Goal: Information Seeking & Learning: Learn about a topic

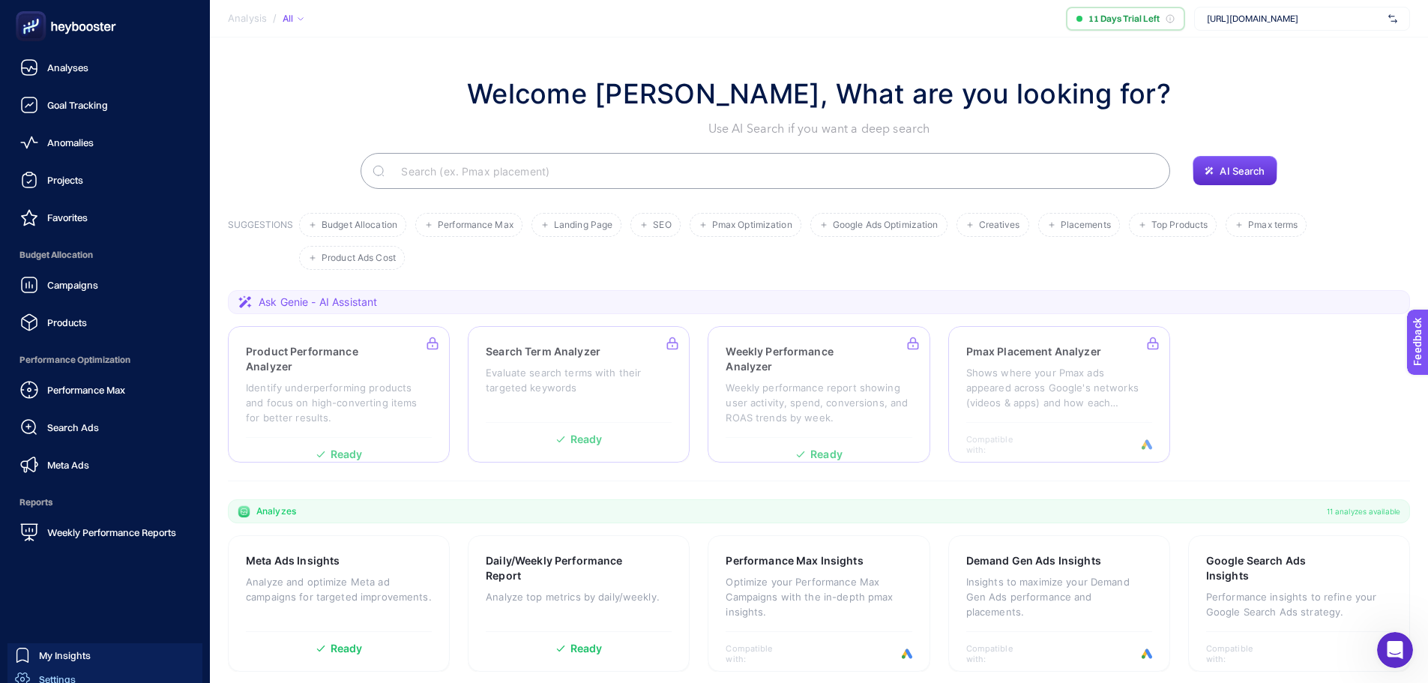
click at [58, 681] on span "Settings" at bounding box center [57, 679] width 37 height 12
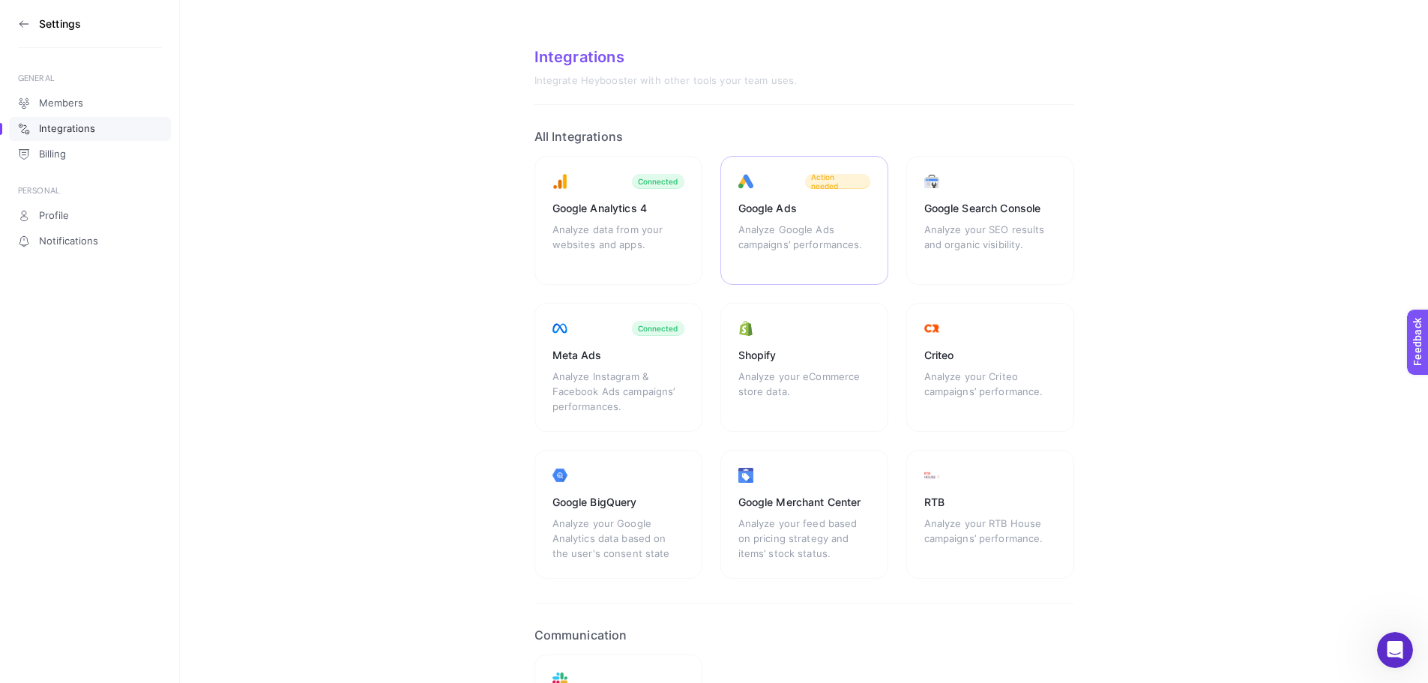
click at [817, 180] on span "Action needed" at bounding box center [837, 181] width 53 height 18
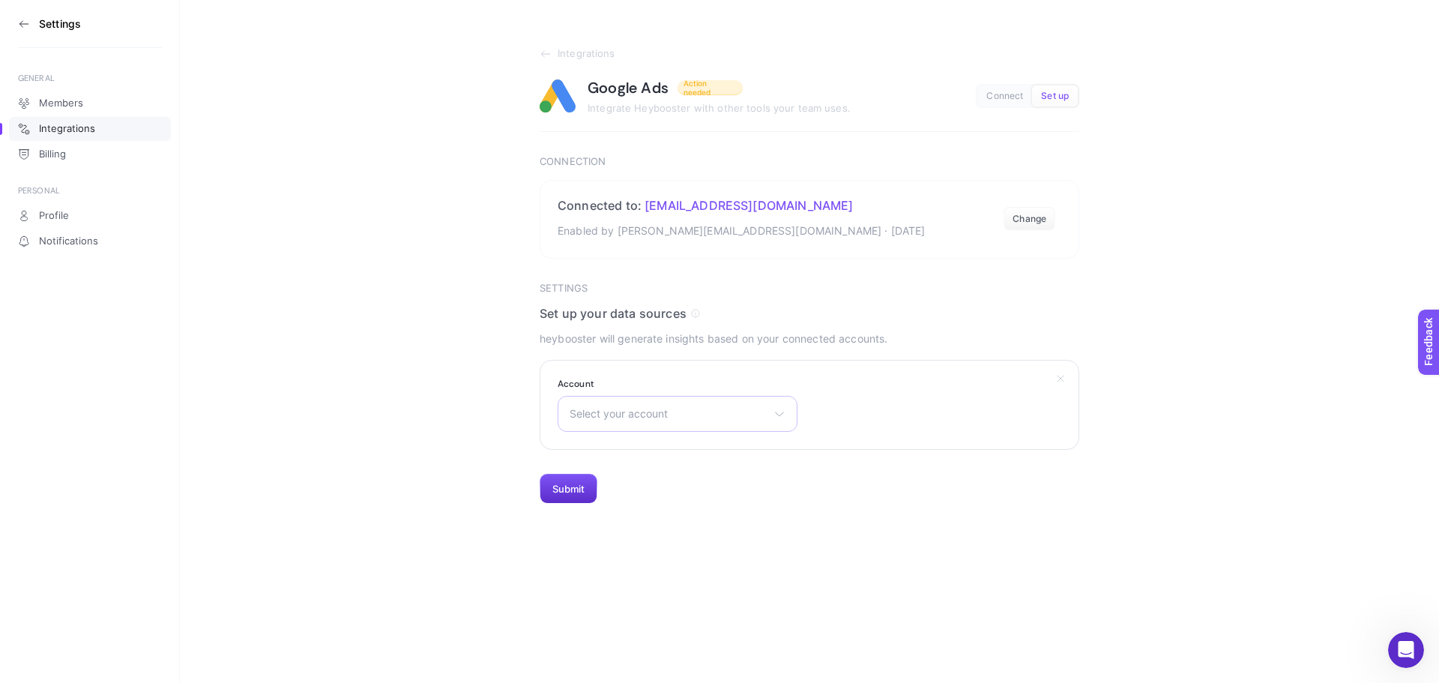
click at [705, 412] on span "Select your account" at bounding box center [669, 414] width 198 height 12
click at [598, 478] on span "B&G Store" at bounding box center [596, 480] width 50 height 12
click at [574, 485] on button "Submit" at bounding box center [569, 489] width 58 height 30
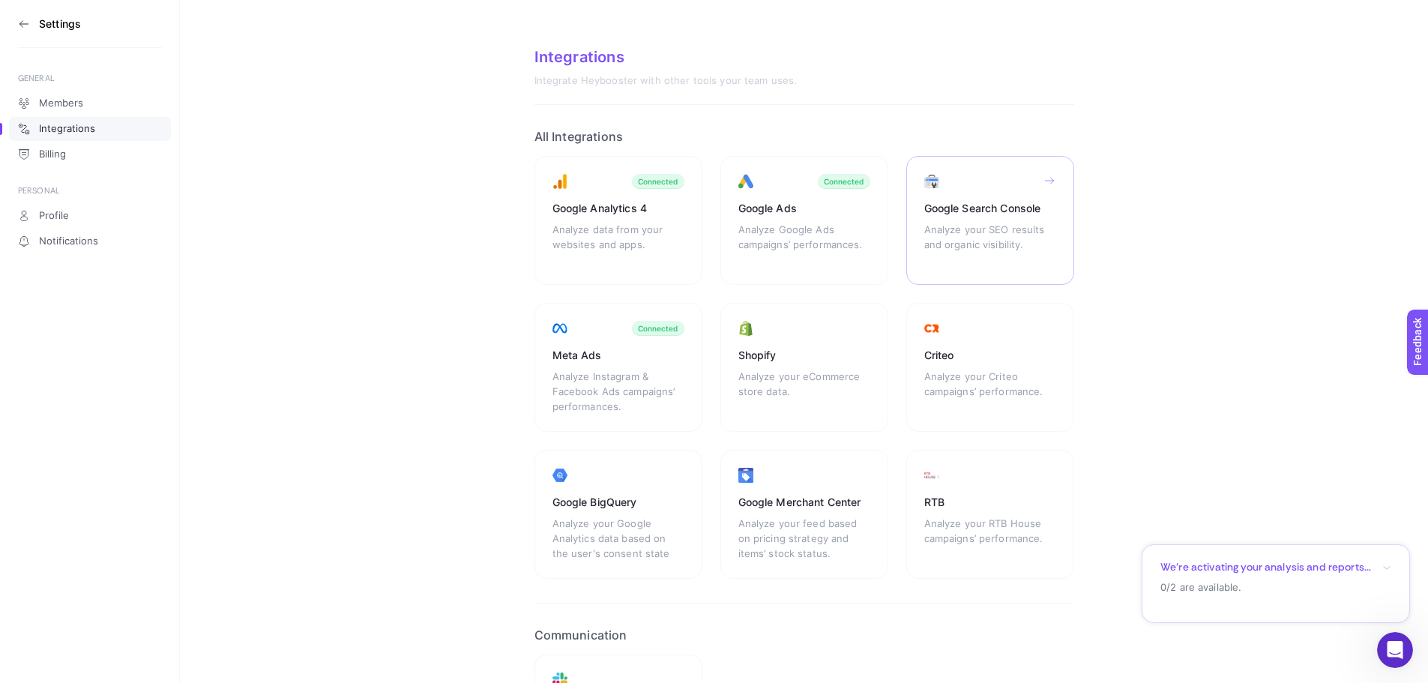
click at [703, 303] on div "Google Search Console Analyze your SEO results and organic visibility." at bounding box center [619, 367] width 168 height 129
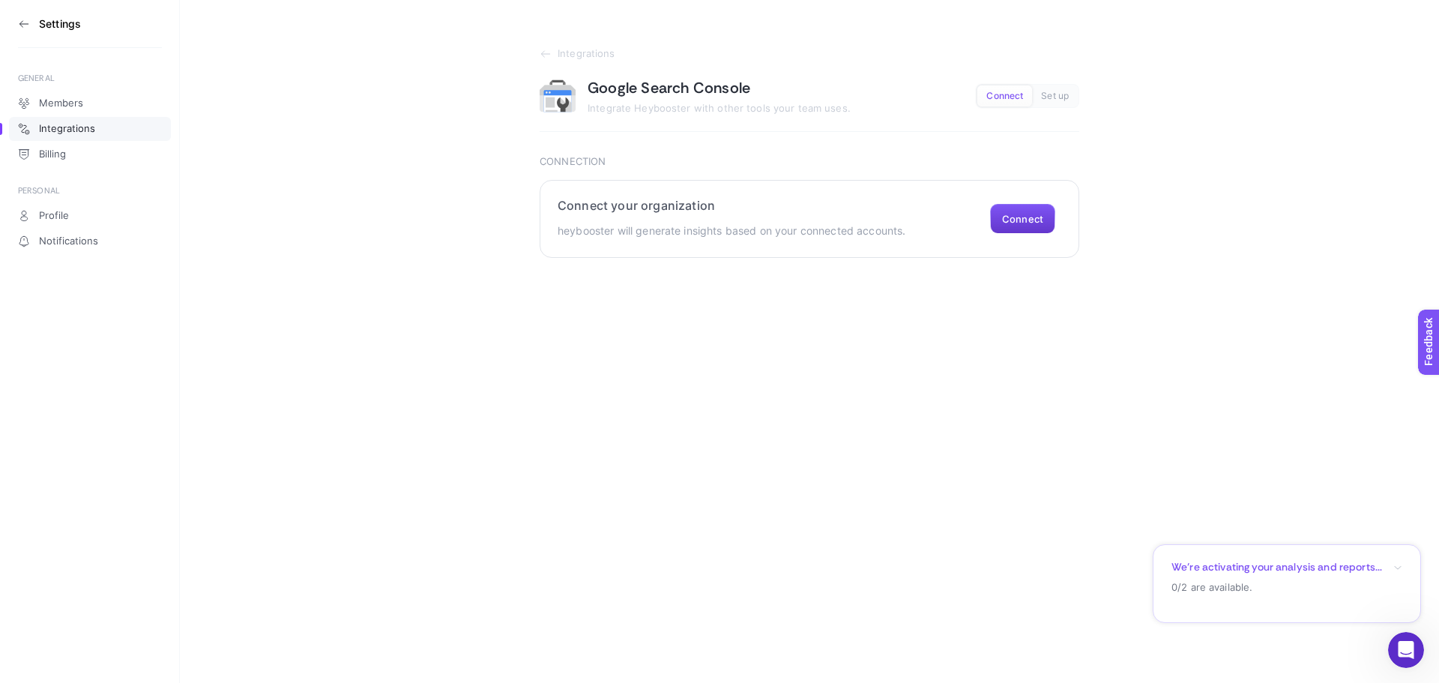
click at [996, 214] on button "Connect" at bounding box center [1022, 219] width 65 height 30
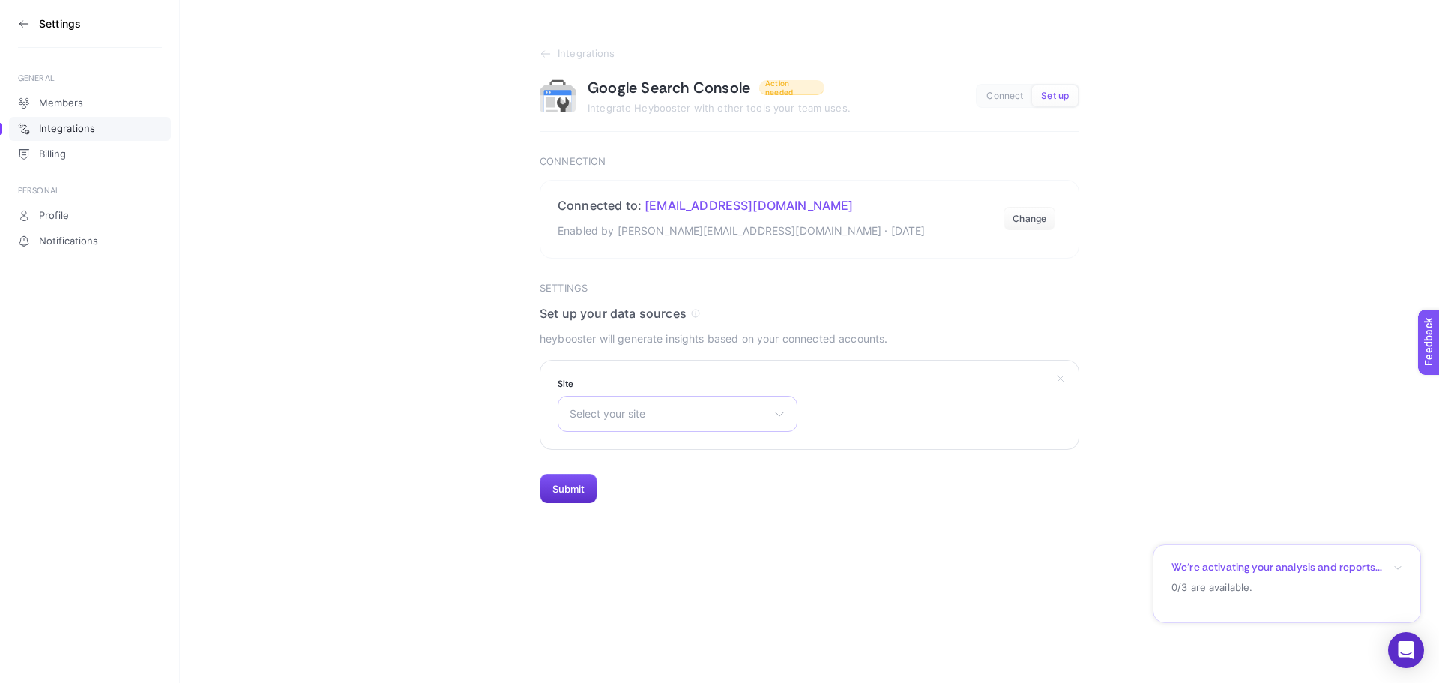
click at [679, 415] on span "Select your site" at bounding box center [669, 414] width 198 height 12
click at [711, 540] on li "sc-domain:bgstore.com.tr" at bounding box center [678, 552] width 232 height 24
click at [567, 485] on button "Submit" at bounding box center [569, 489] width 58 height 30
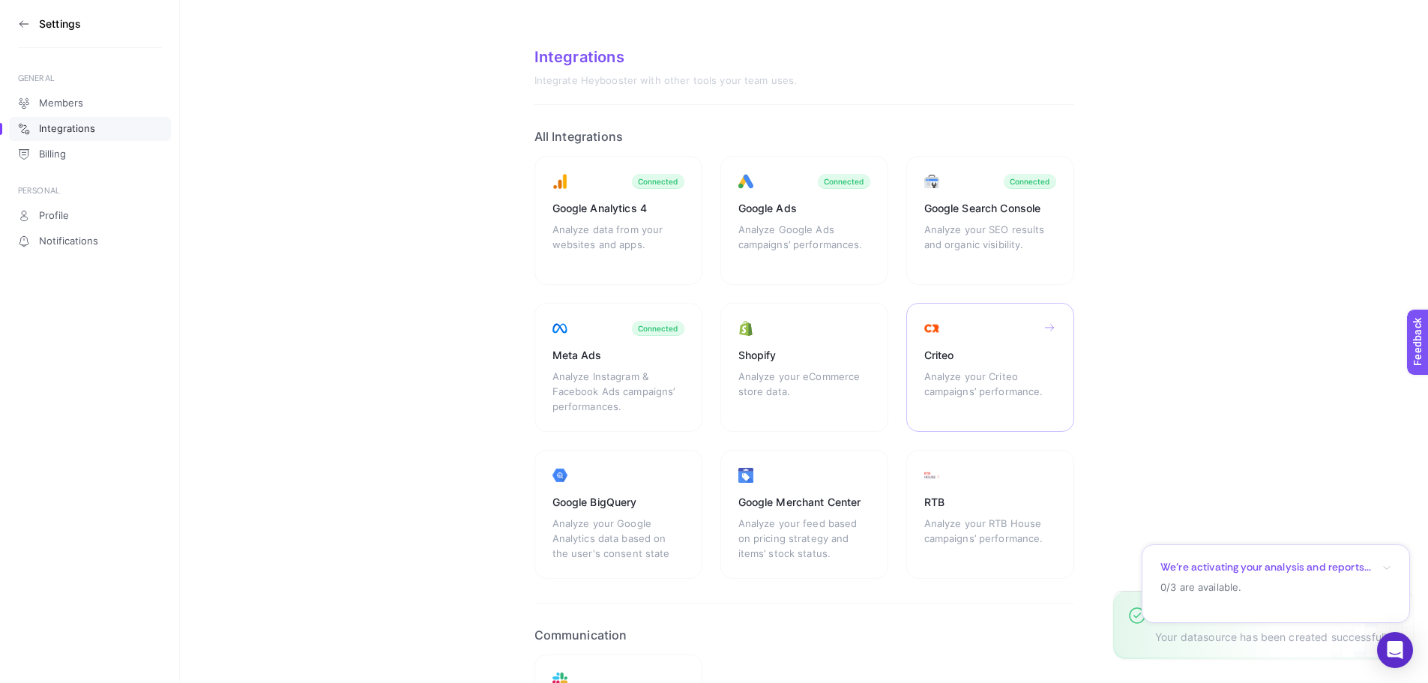
click at [961, 348] on div "Criteo" at bounding box center [990, 355] width 132 height 15
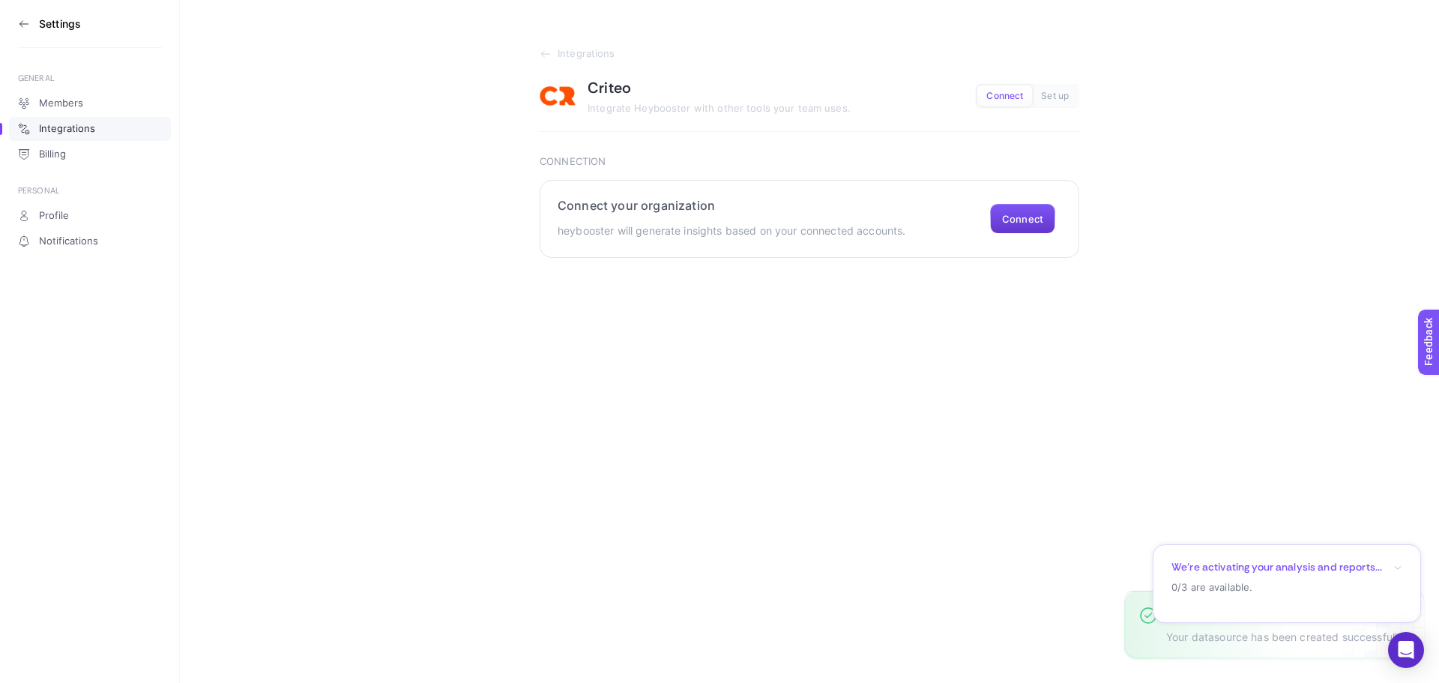
click at [1037, 211] on button "Connect" at bounding box center [1022, 219] width 65 height 30
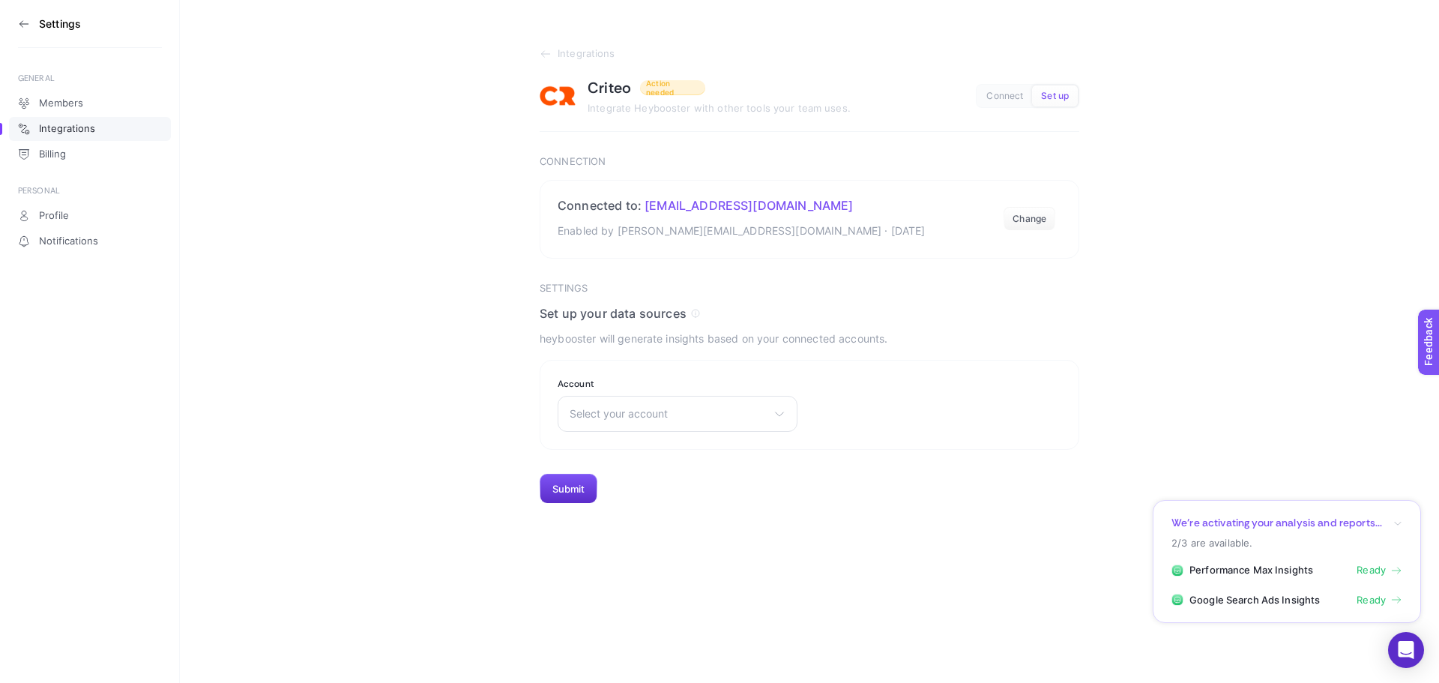
click at [28, 26] on icon at bounding box center [24, 24] width 12 height 12
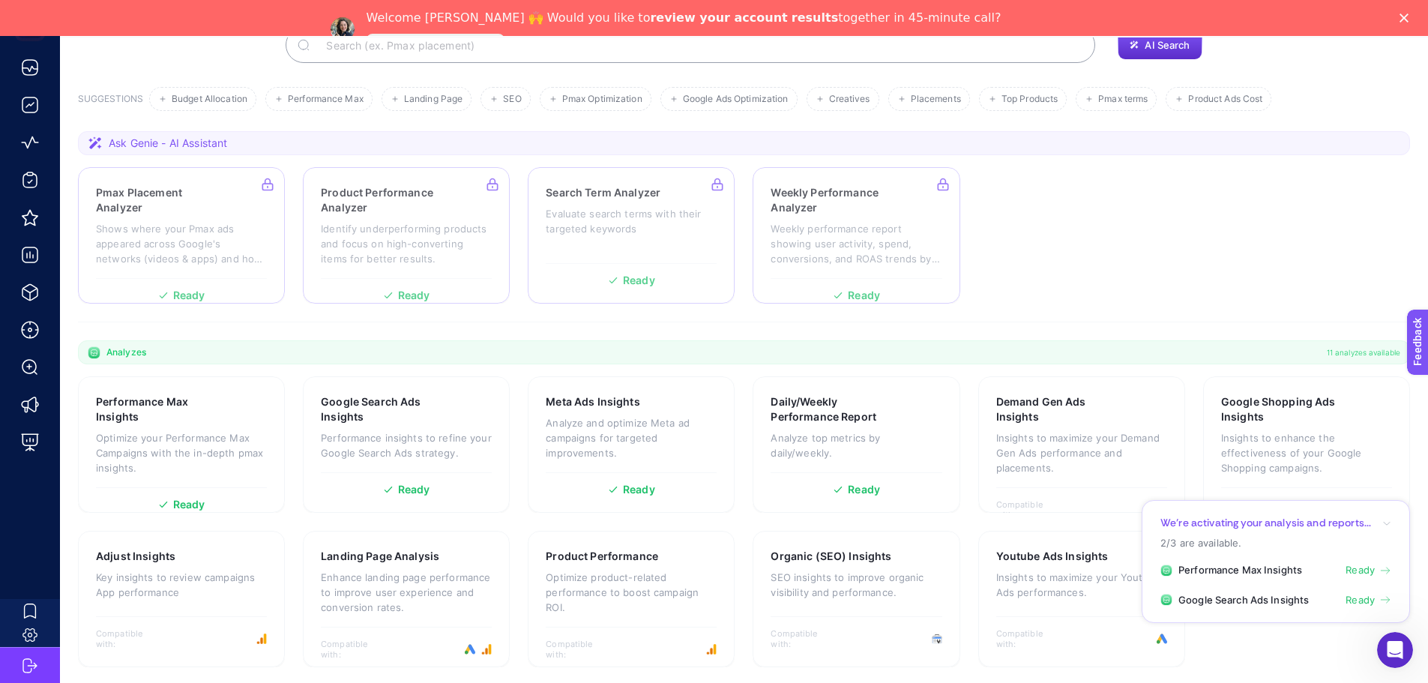
scroll to position [164, 0]
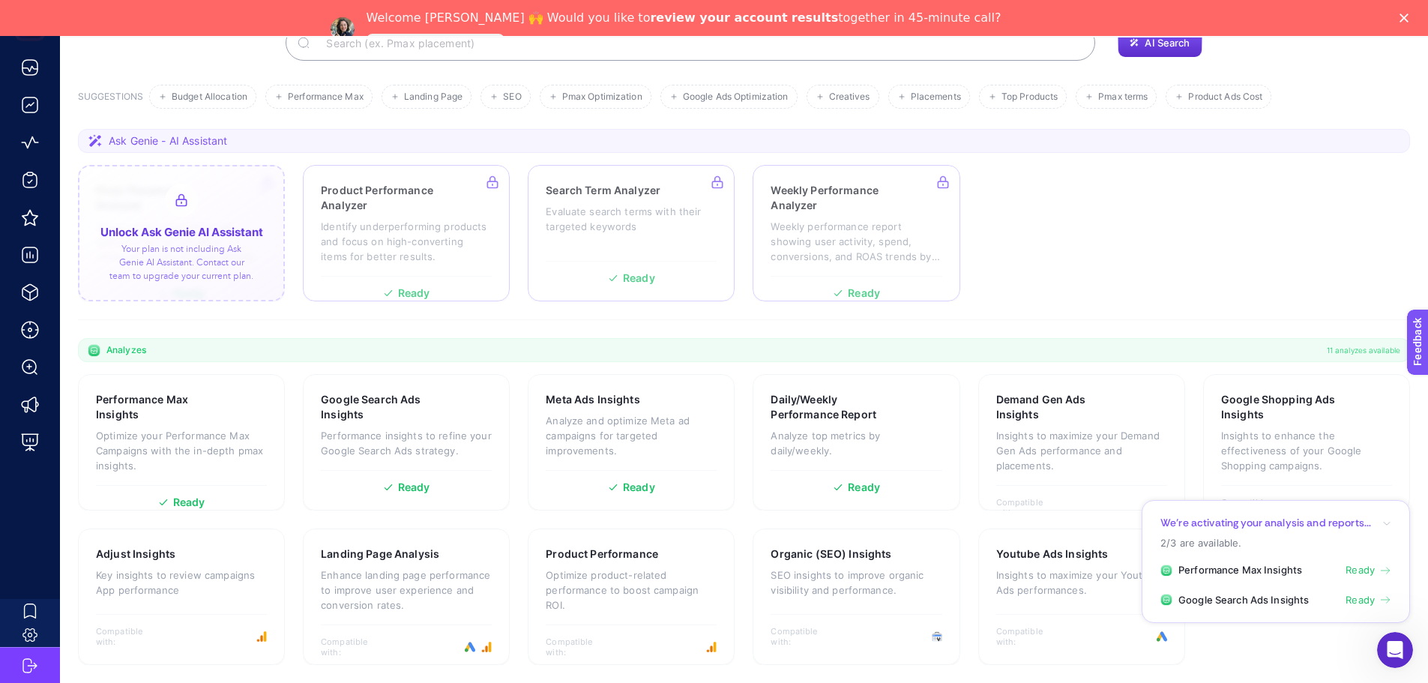
click at [207, 224] on div at bounding box center [181, 233] width 207 height 136
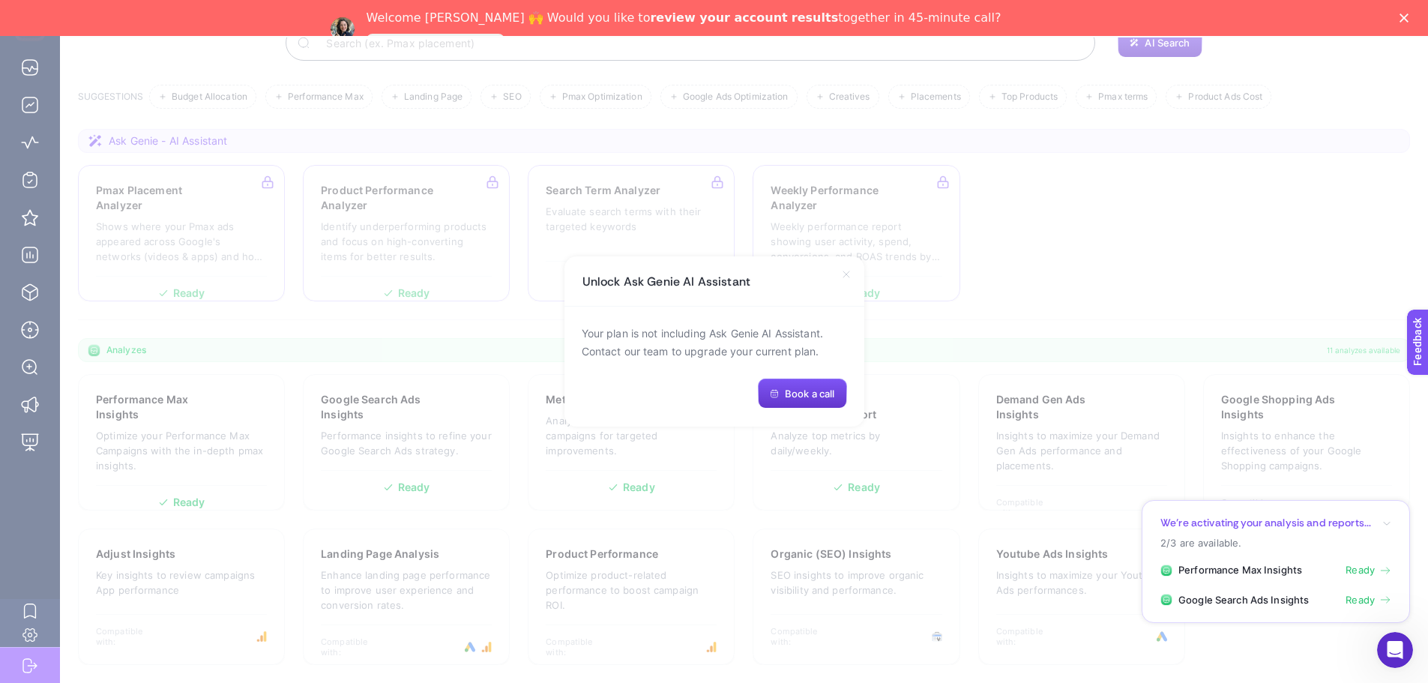
click at [846, 274] on icon at bounding box center [846, 274] width 6 height 6
click at [1389, 523] on icon "button" at bounding box center [1387, 523] width 9 height 9
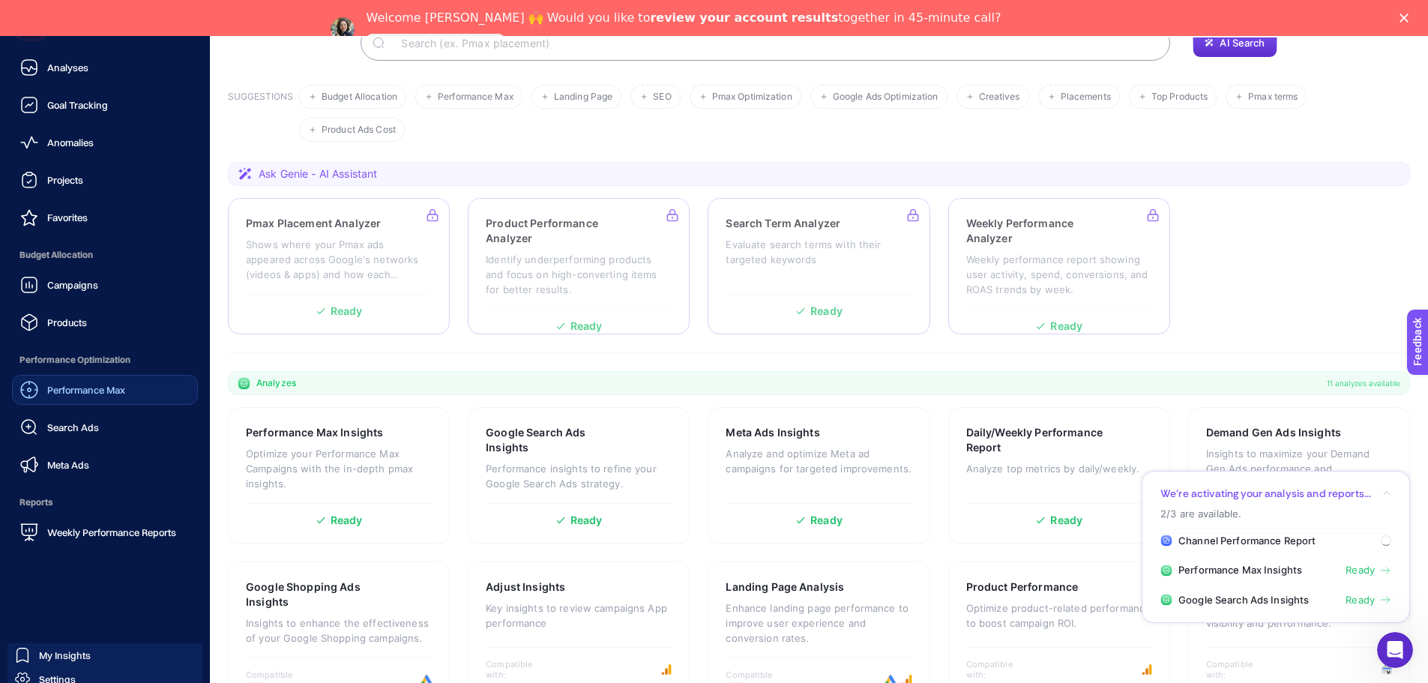
click at [91, 391] on span "Performance Max" at bounding box center [86, 390] width 78 height 12
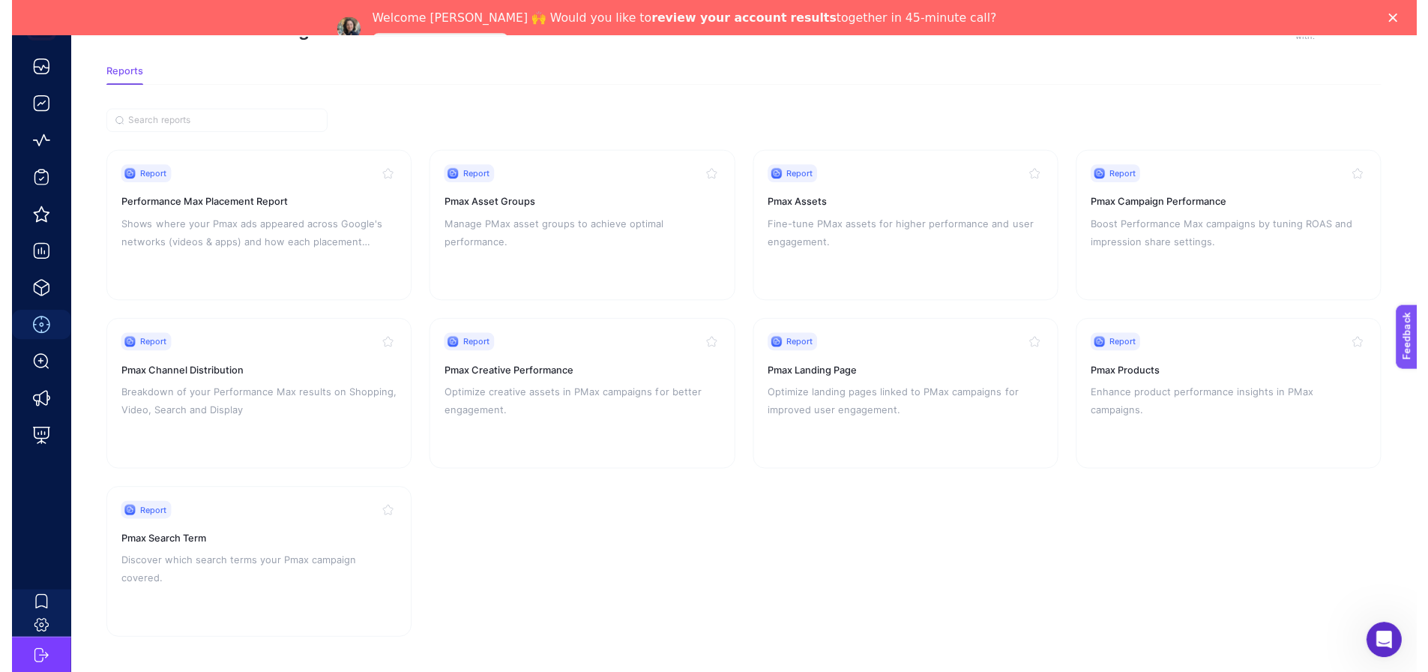
scroll to position [100, 0]
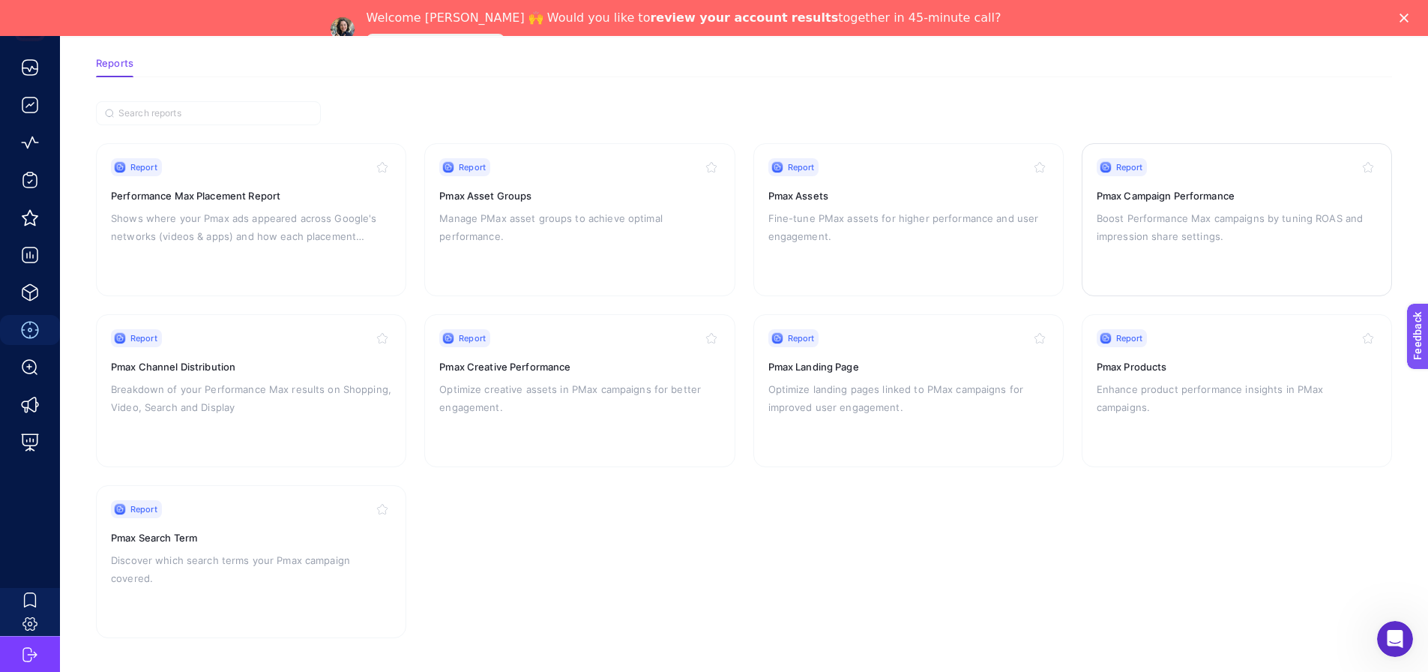
click at [1137, 166] on span "Report" at bounding box center [1129, 167] width 27 height 12
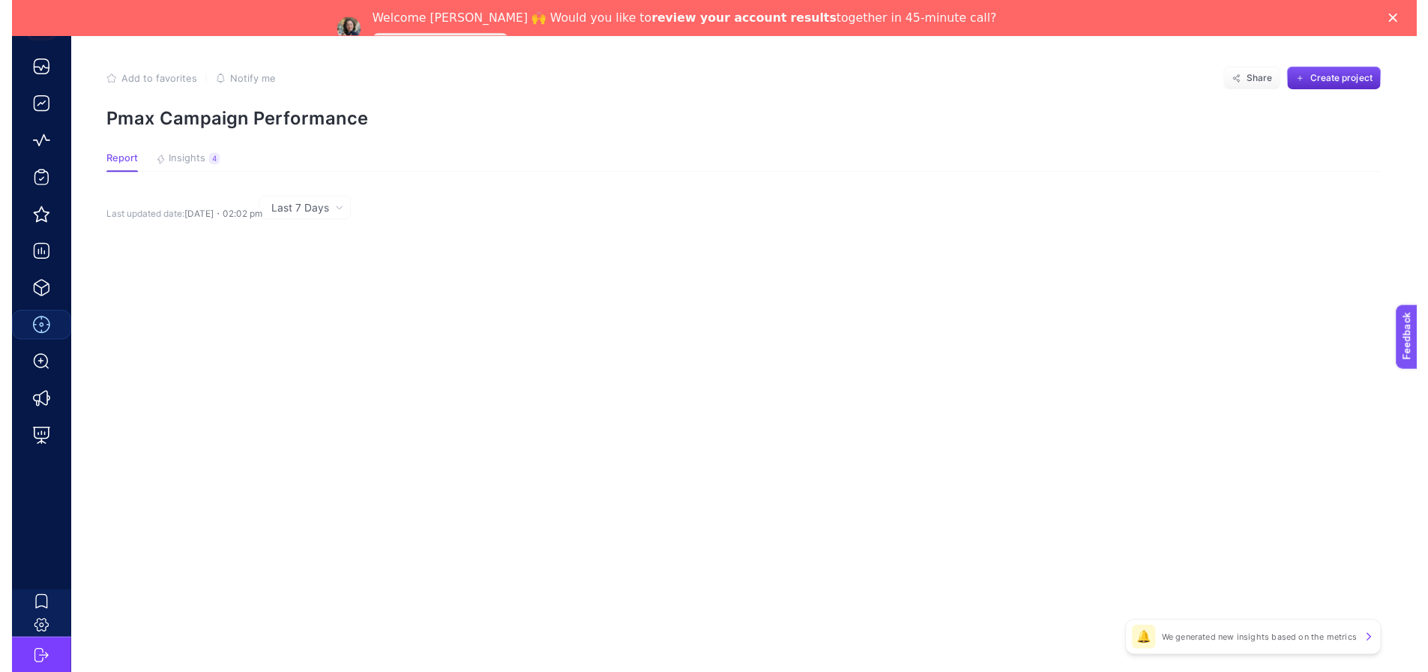
scroll to position [47, 0]
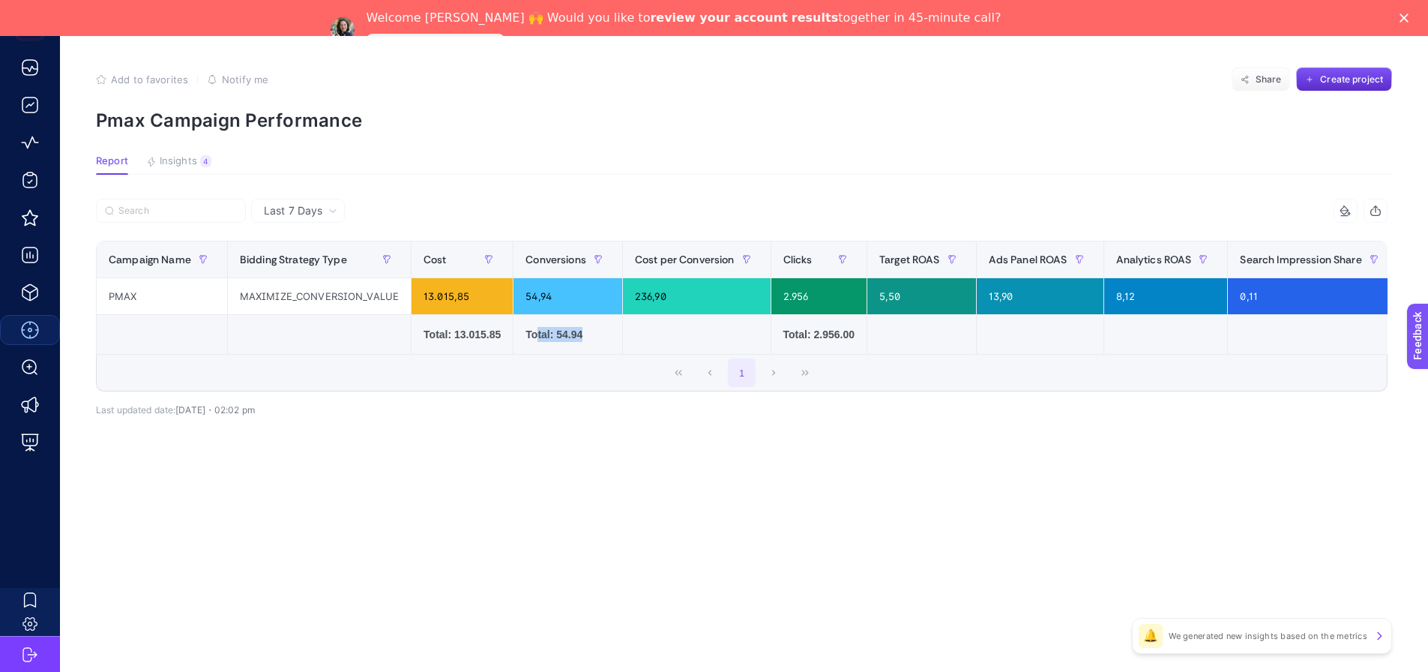
drag, startPoint x: 529, startPoint y: 340, endPoint x: 583, endPoint y: 340, distance: 54.0
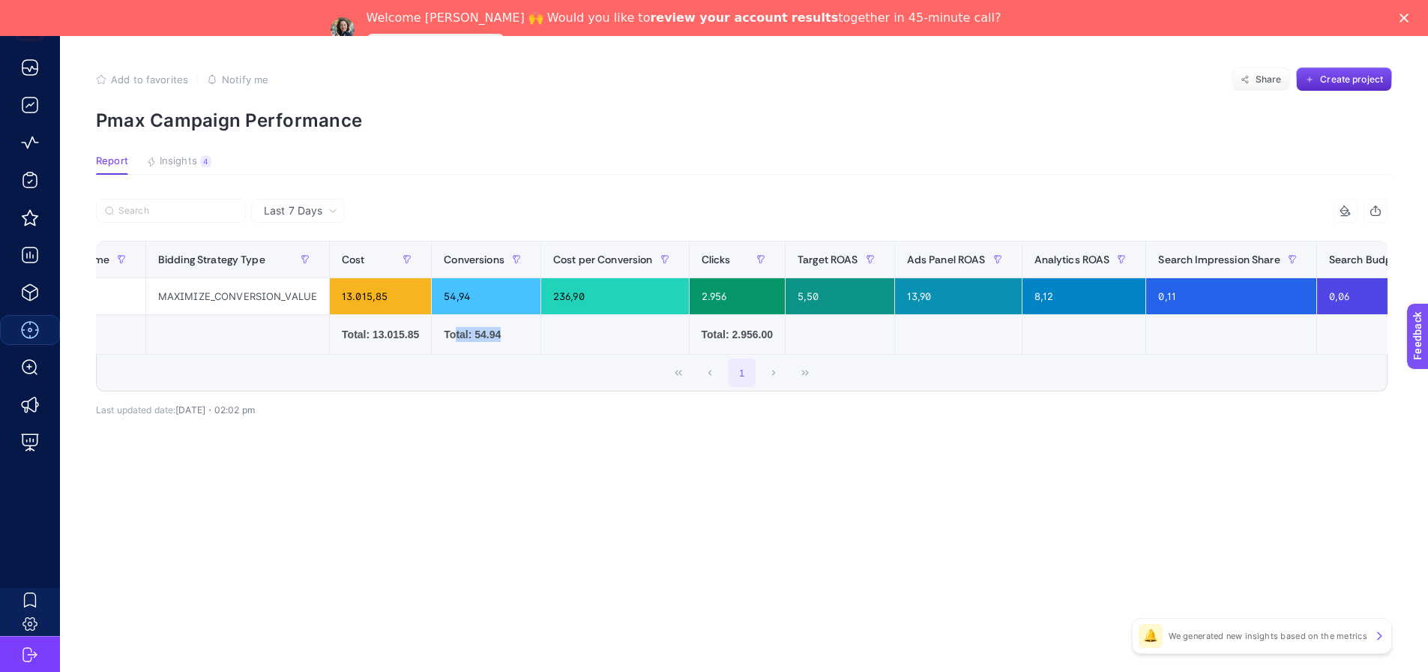
scroll to position [0, 0]
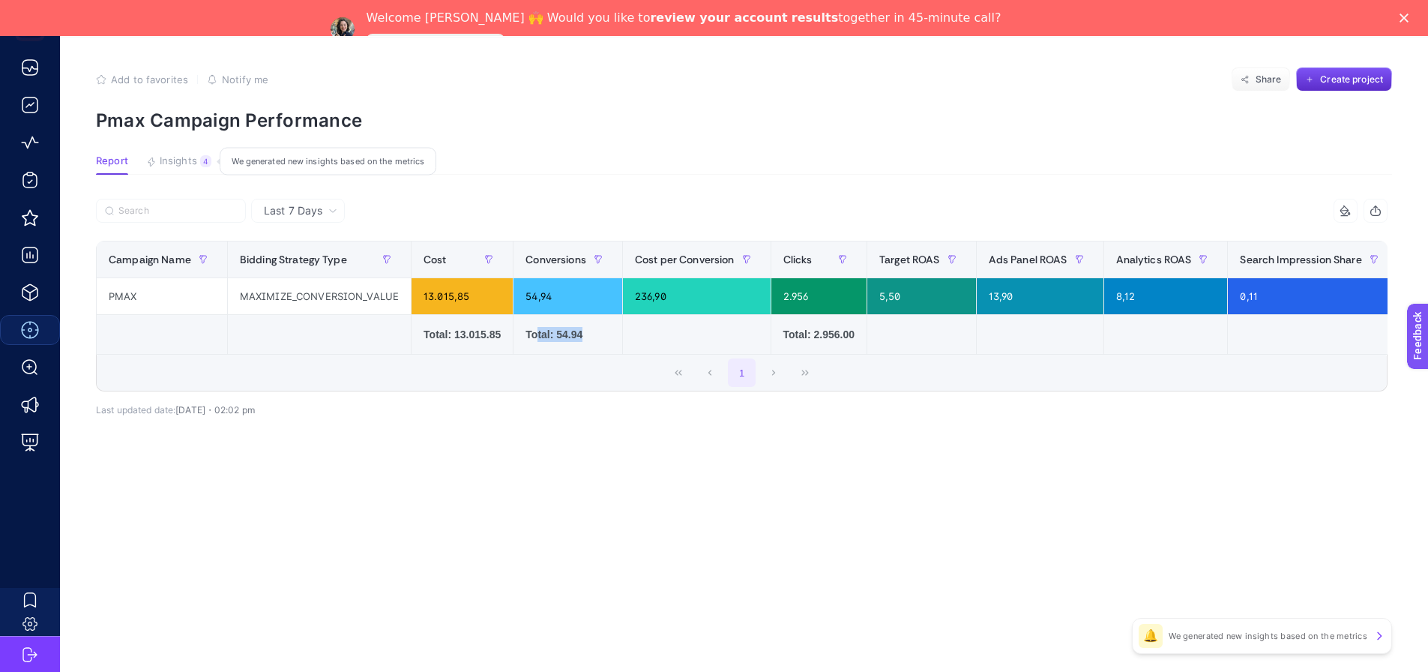
click at [201, 155] on div "4" at bounding box center [205, 161] width 11 height 12
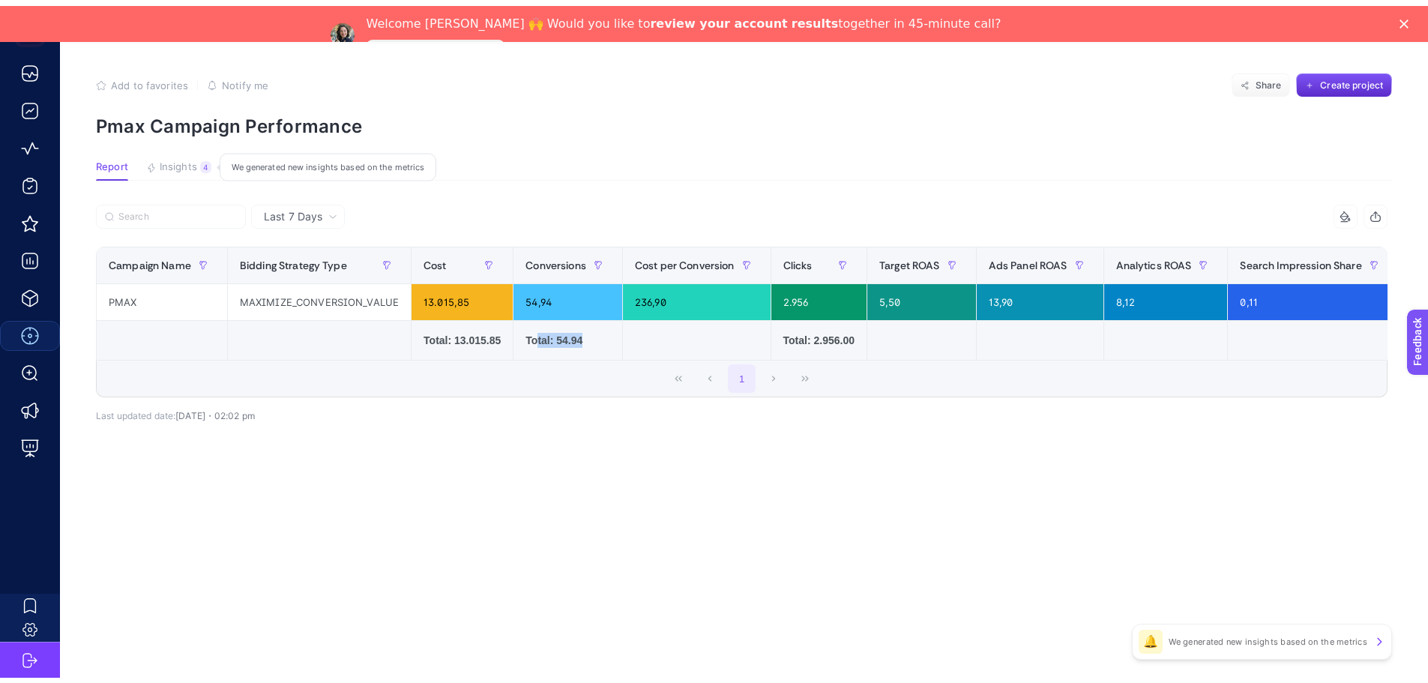
scroll to position [42, 0]
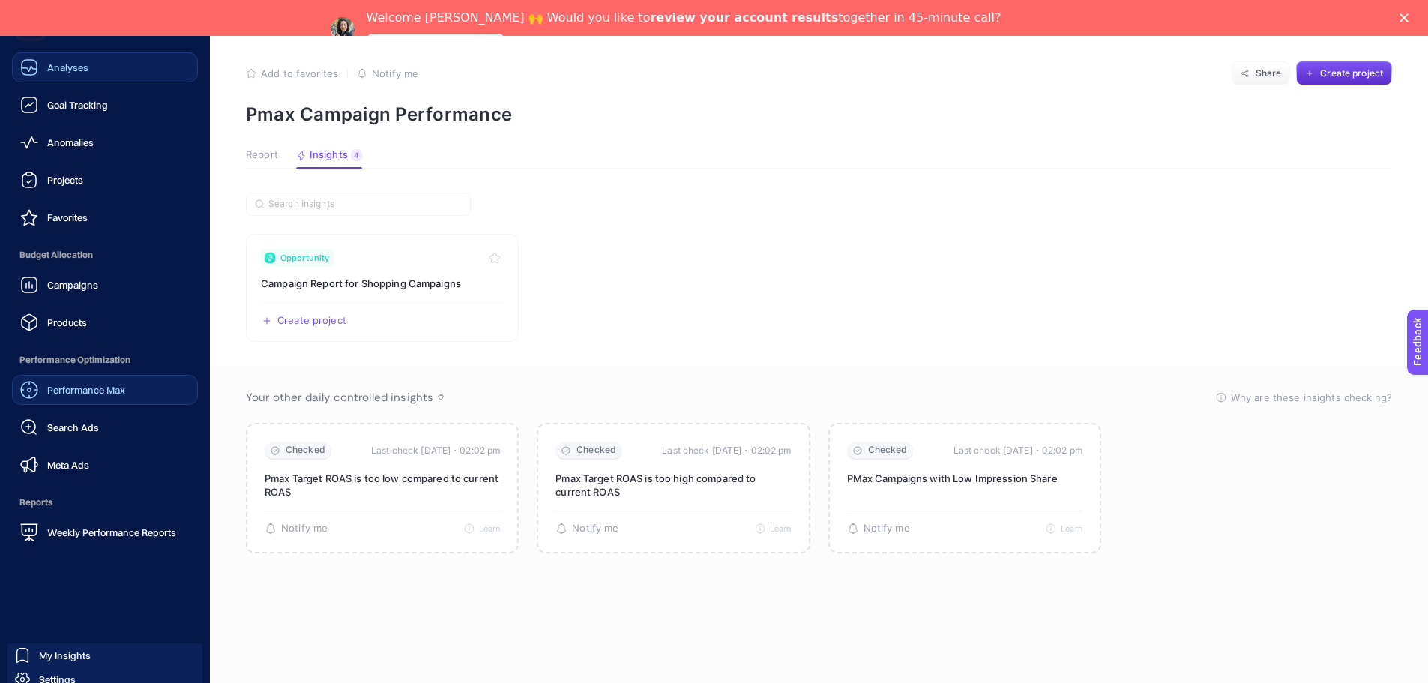
click at [52, 62] on span "Analyses" at bounding box center [67, 67] width 41 height 12
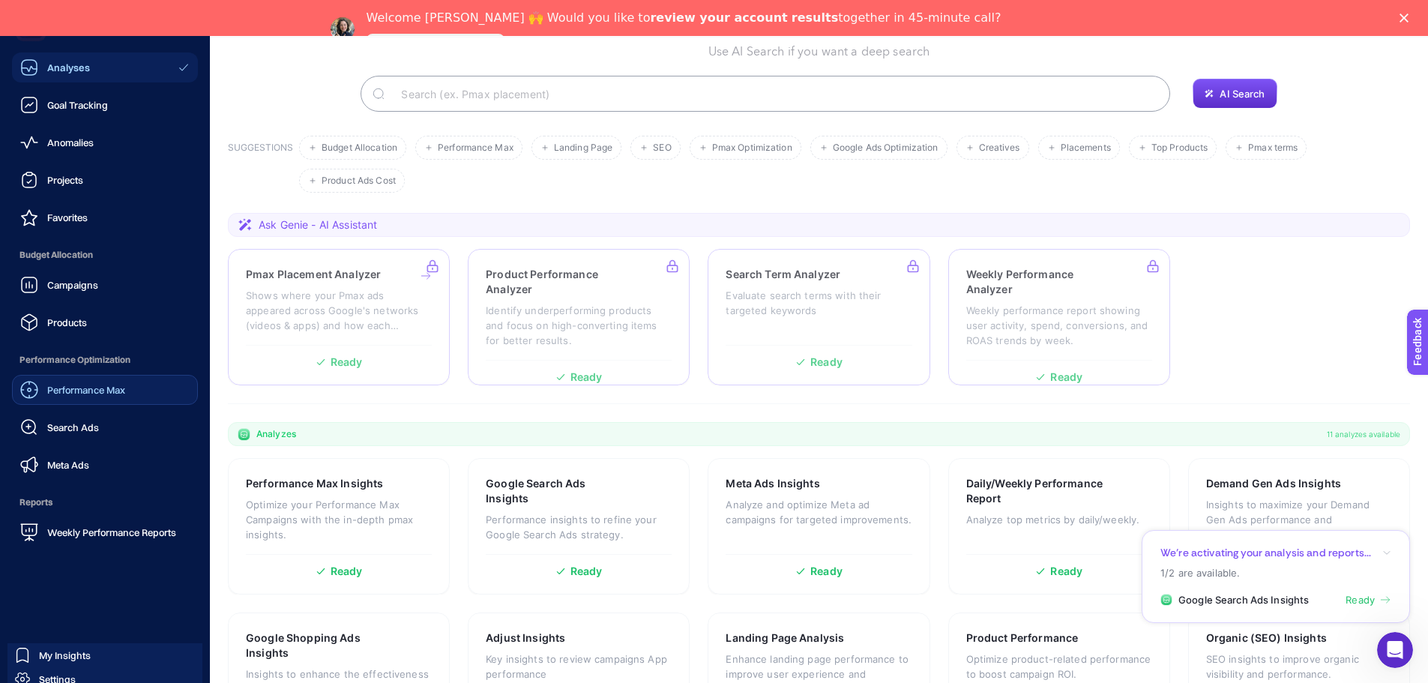
scroll to position [164, 0]
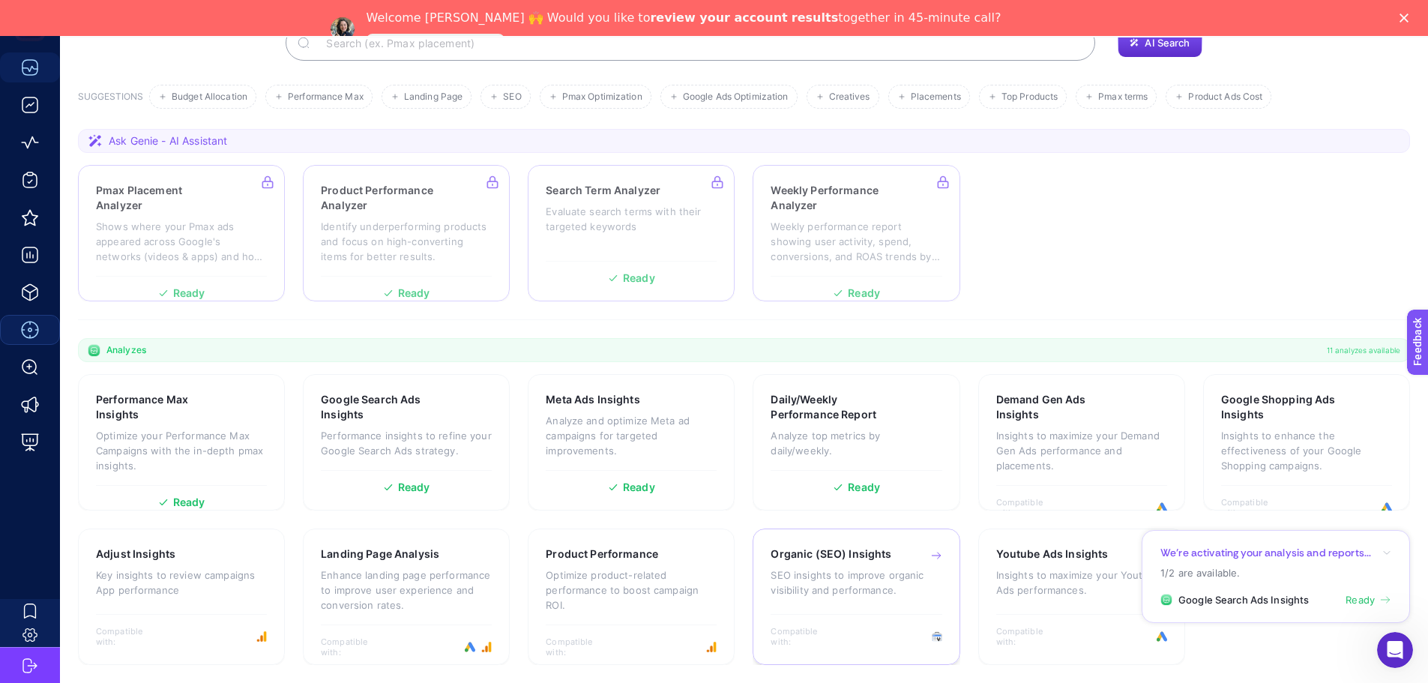
click at [864, 574] on p "SEO insights to improve organic visibility and performance." at bounding box center [856, 583] width 171 height 30
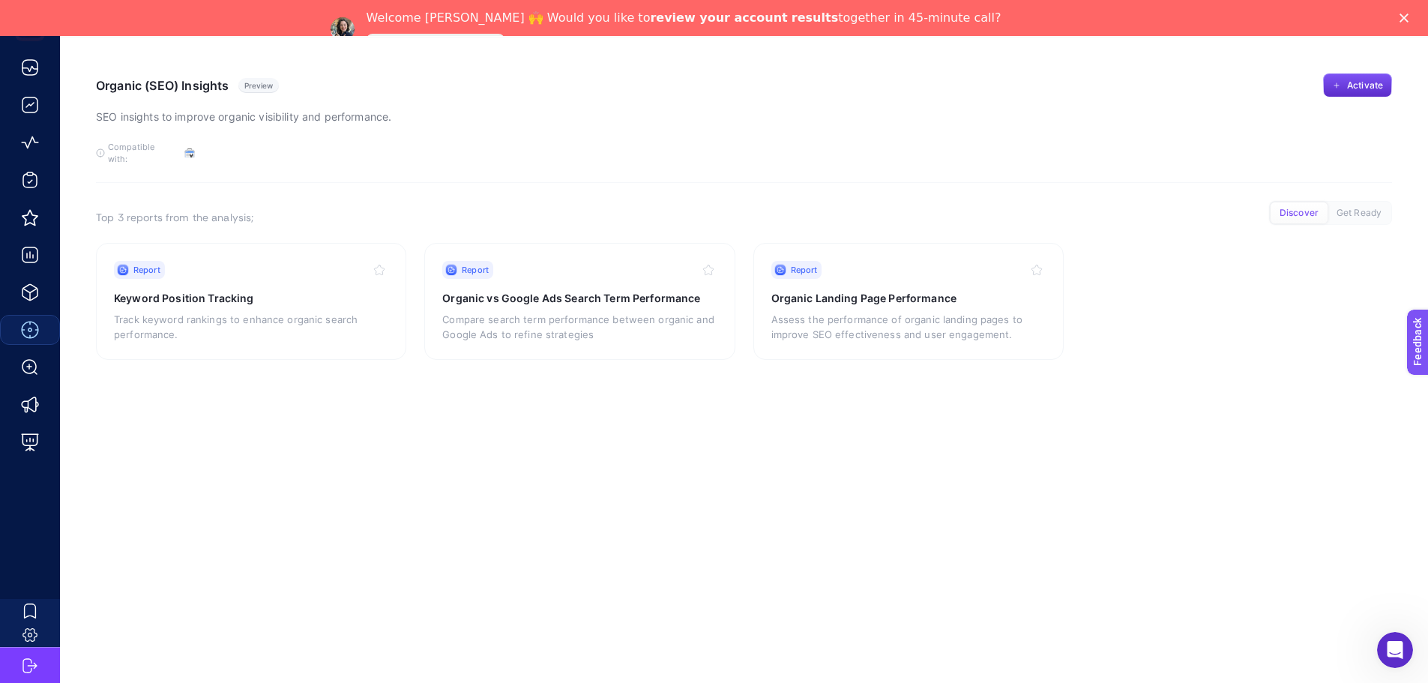
scroll to position [36, 0]
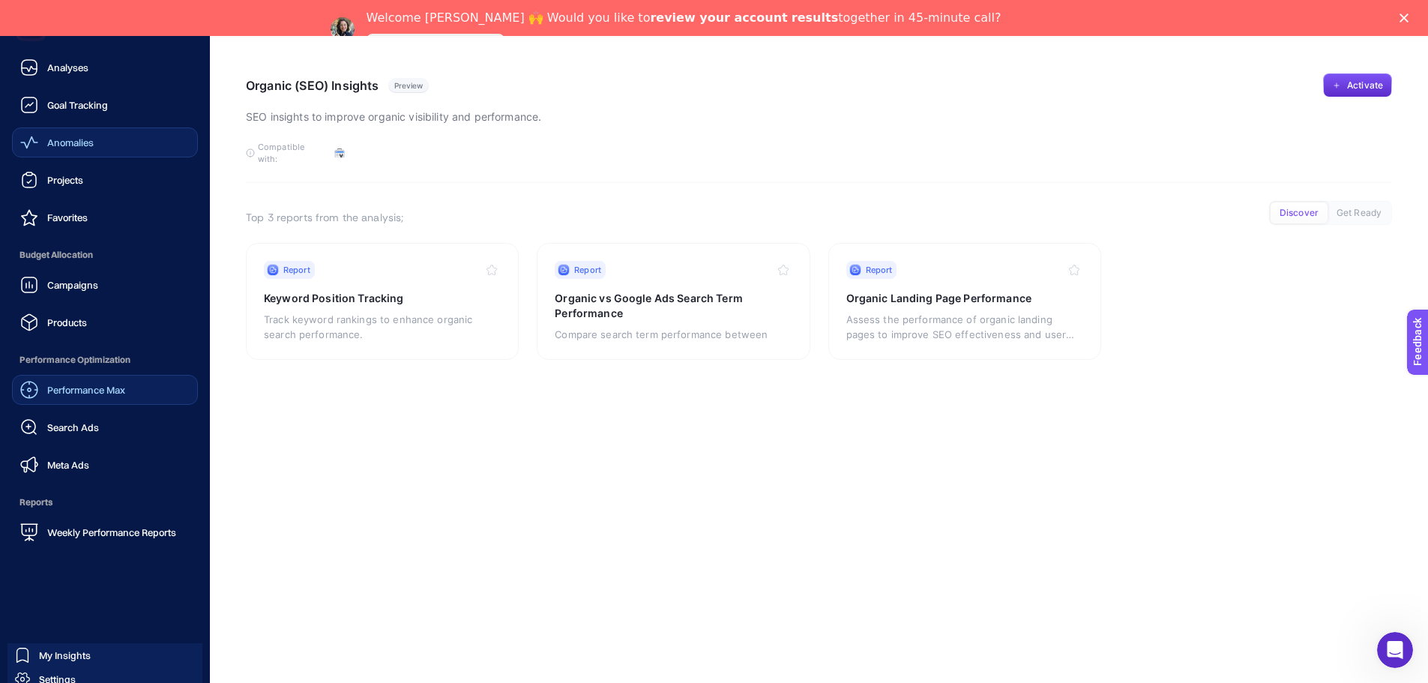
click at [90, 142] on span "Anomalies" at bounding box center [70, 142] width 46 height 12
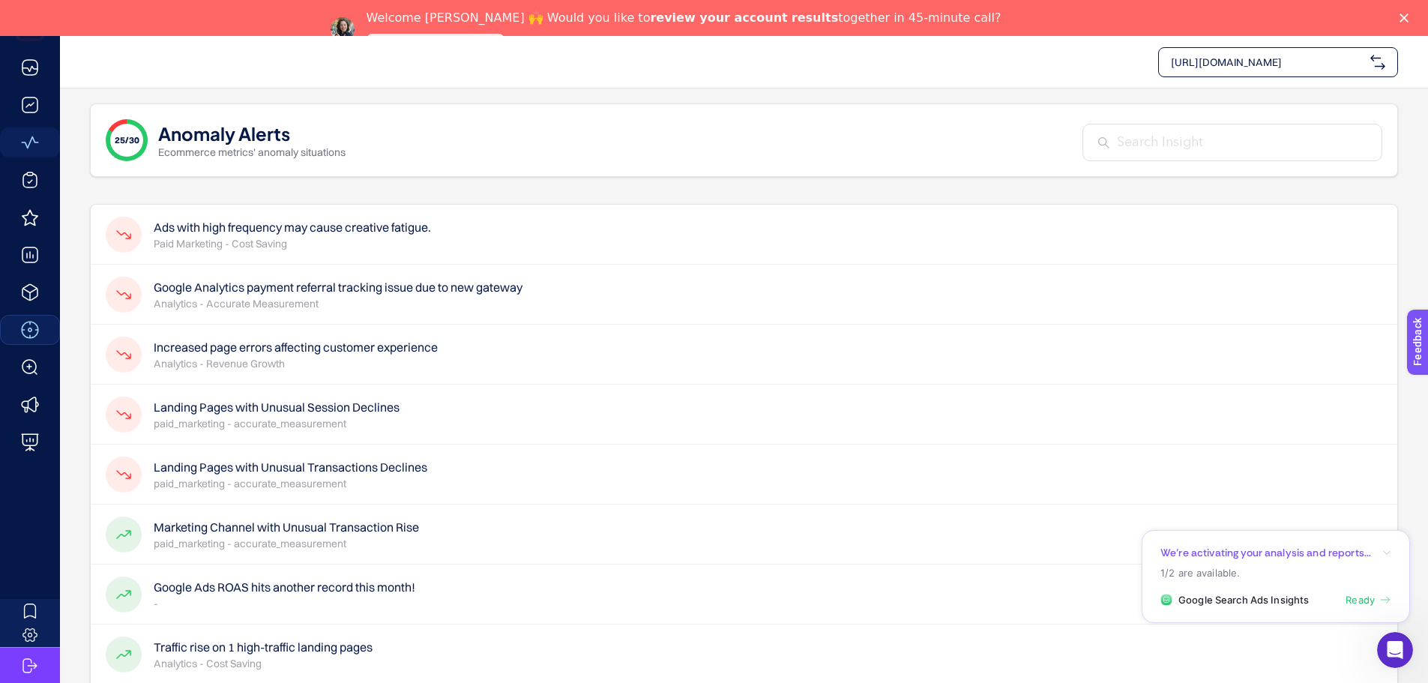
click at [390, 240] on p "Paid Marketing - Cost Saving" at bounding box center [292, 243] width 277 height 15
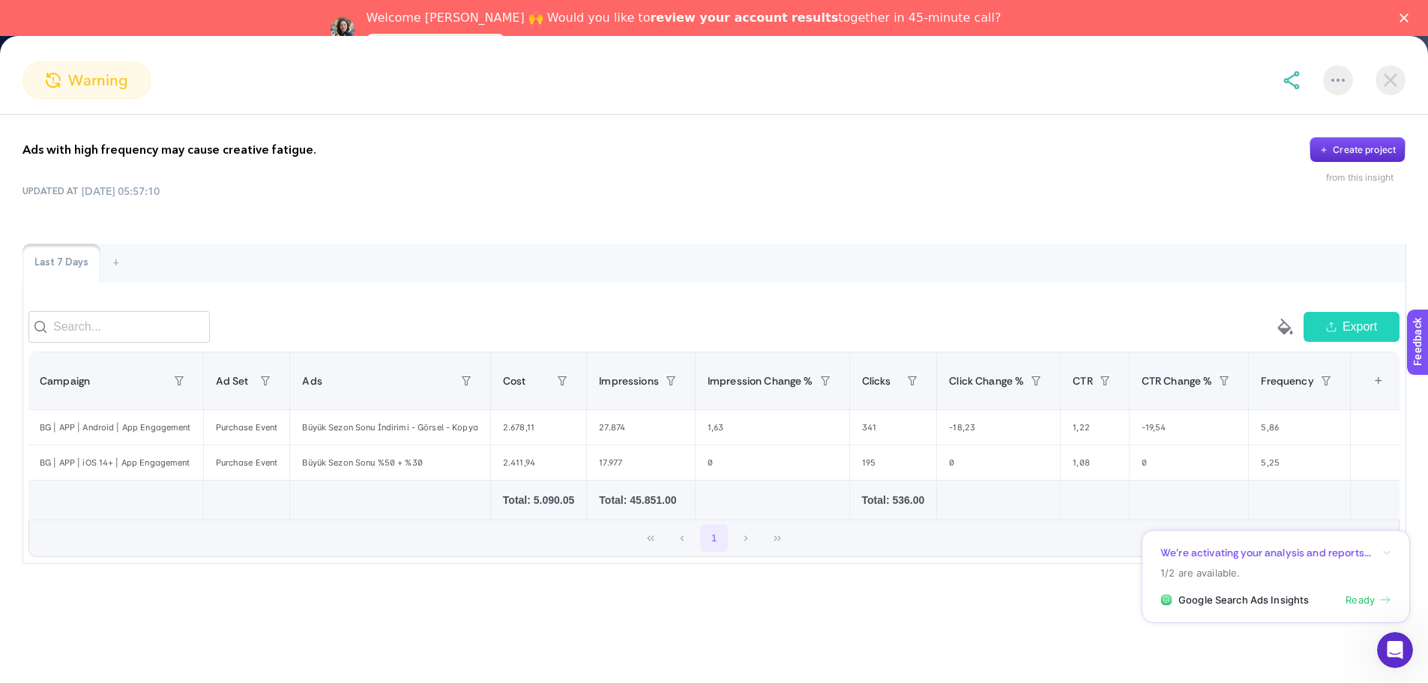
click at [1389, 553] on icon "button" at bounding box center [1387, 552] width 9 height 9
click at [1422, 570] on div "Ads with high frequency may cause creative fatigue. Create project from this in…" at bounding box center [714, 351] width 1428 height 472
click at [1394, 82] on img at bounding box center [1391, 80] width 30 height 30
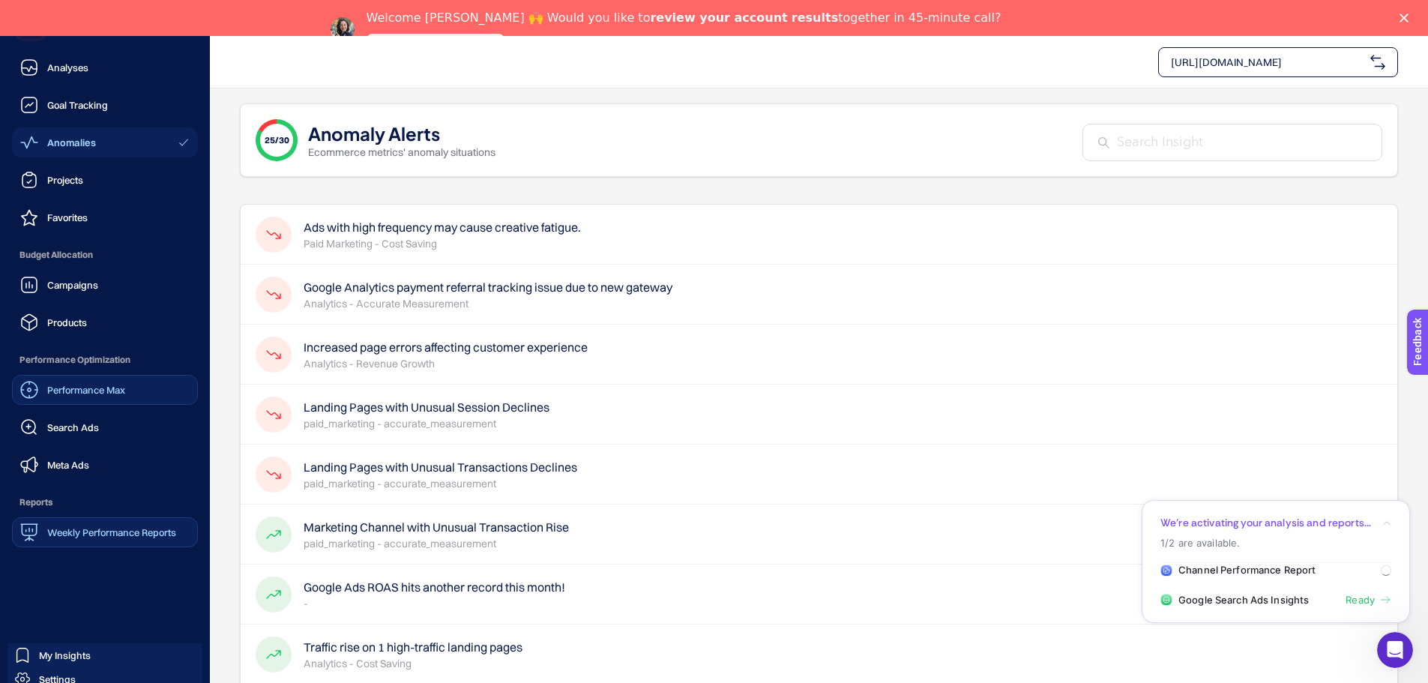
click at [82, 527] on span "Weekly Performance Reports" at bounding box center [111, 532] width 129 height 12
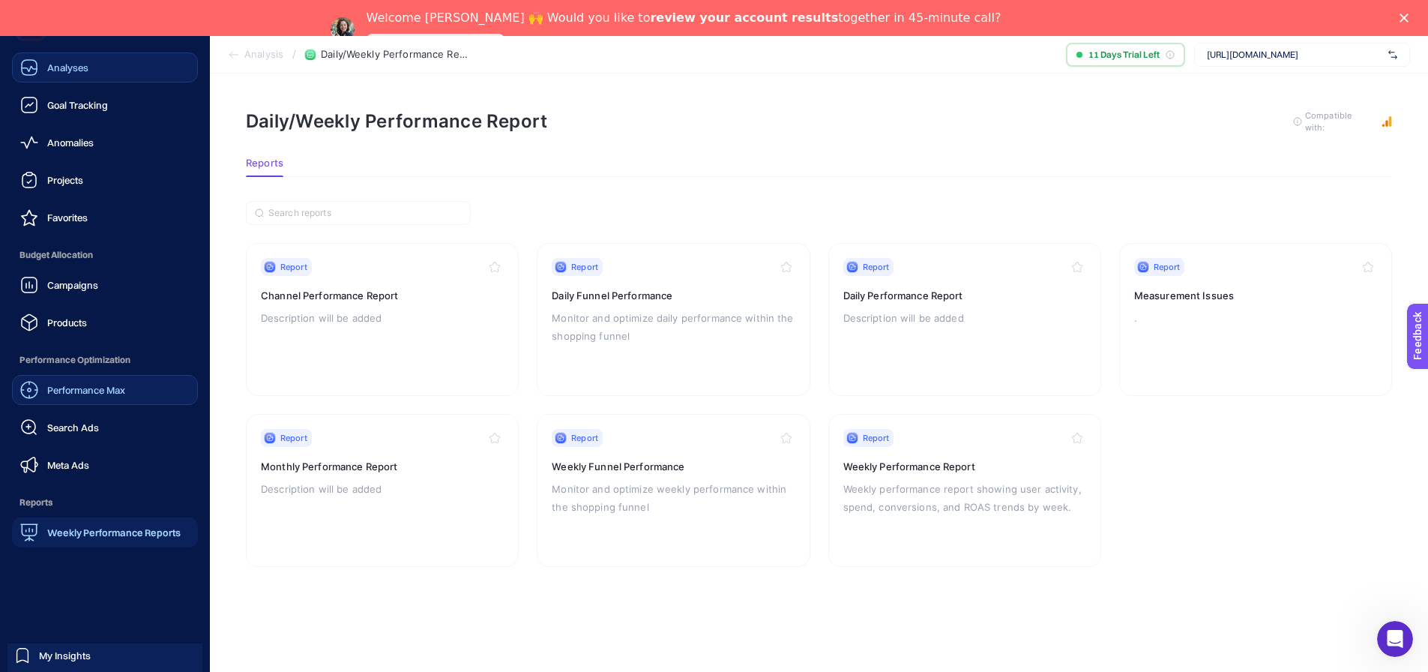
click at [61, 70] on span "Analyses" at bounding box center [67, 67] width 41 height 12
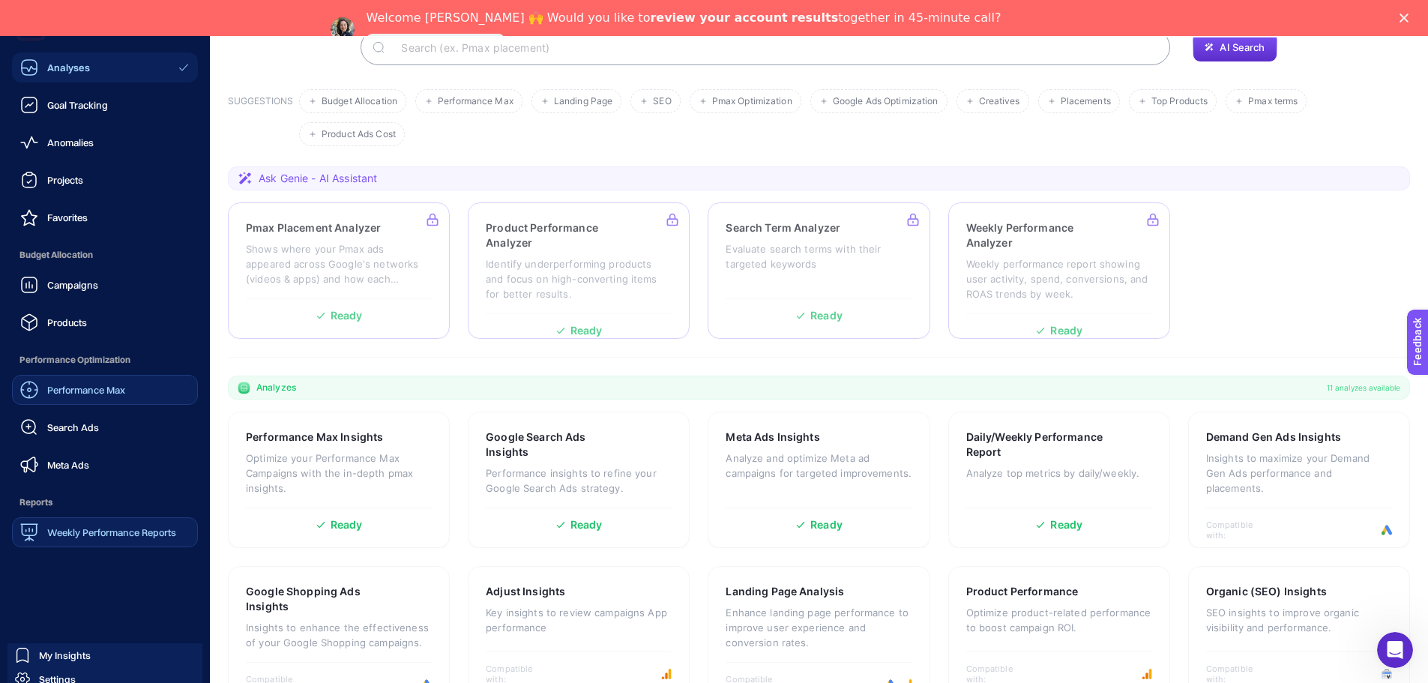
scroll to position [164, 0]
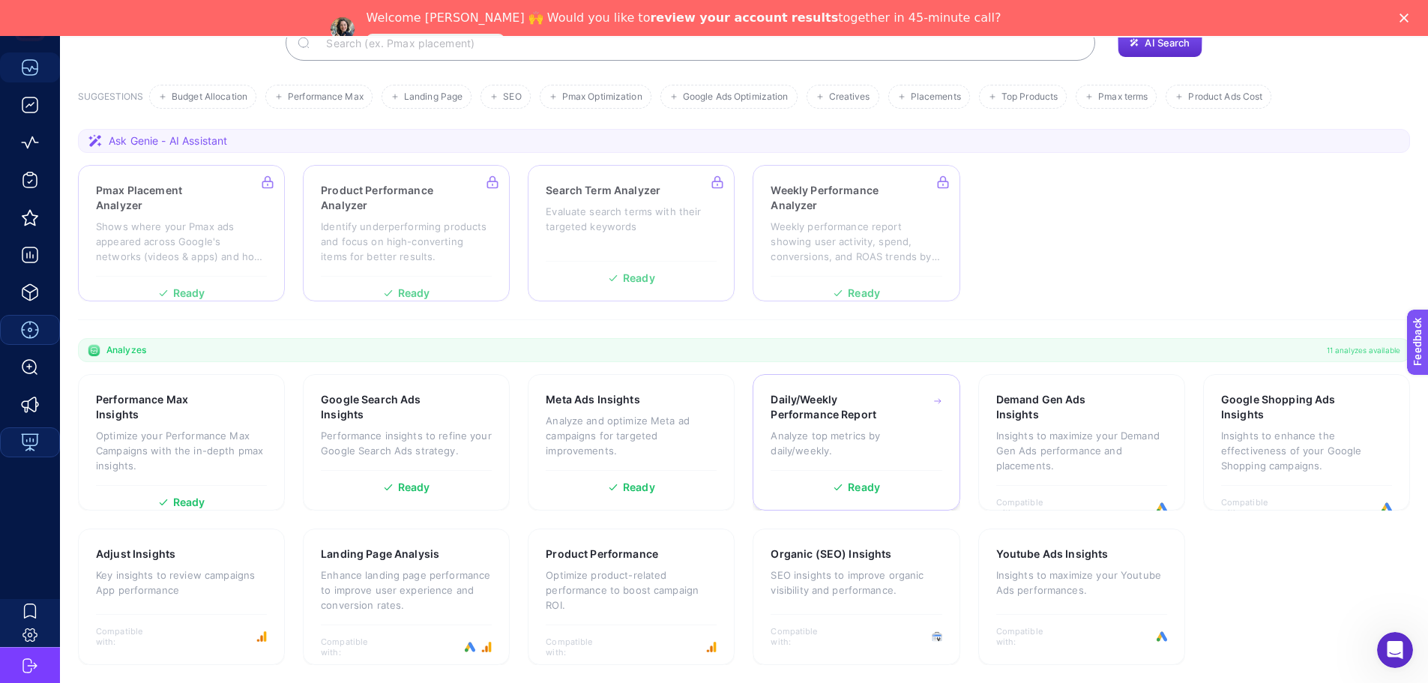
click at [838, 421] on h3 "Daily/Weekly Performance Report" at bounding box center [834, 407] width 127 height 30
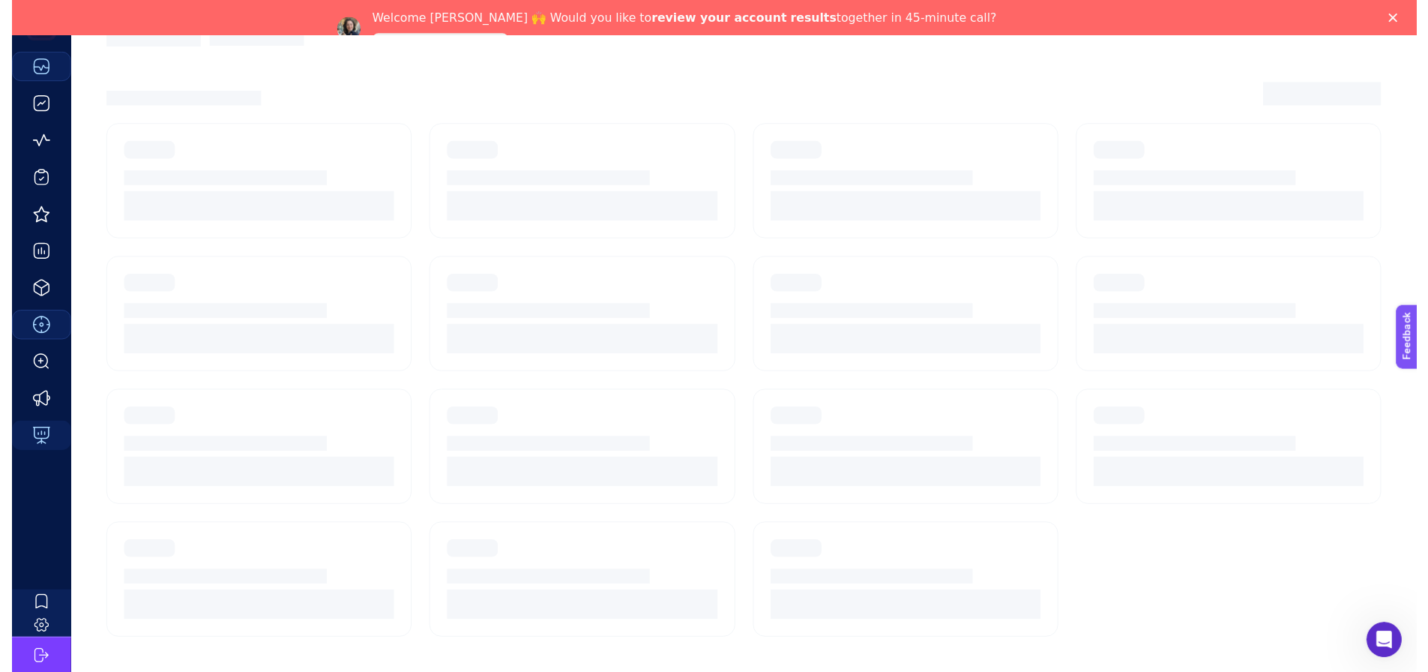
scroll to position [47, 0]
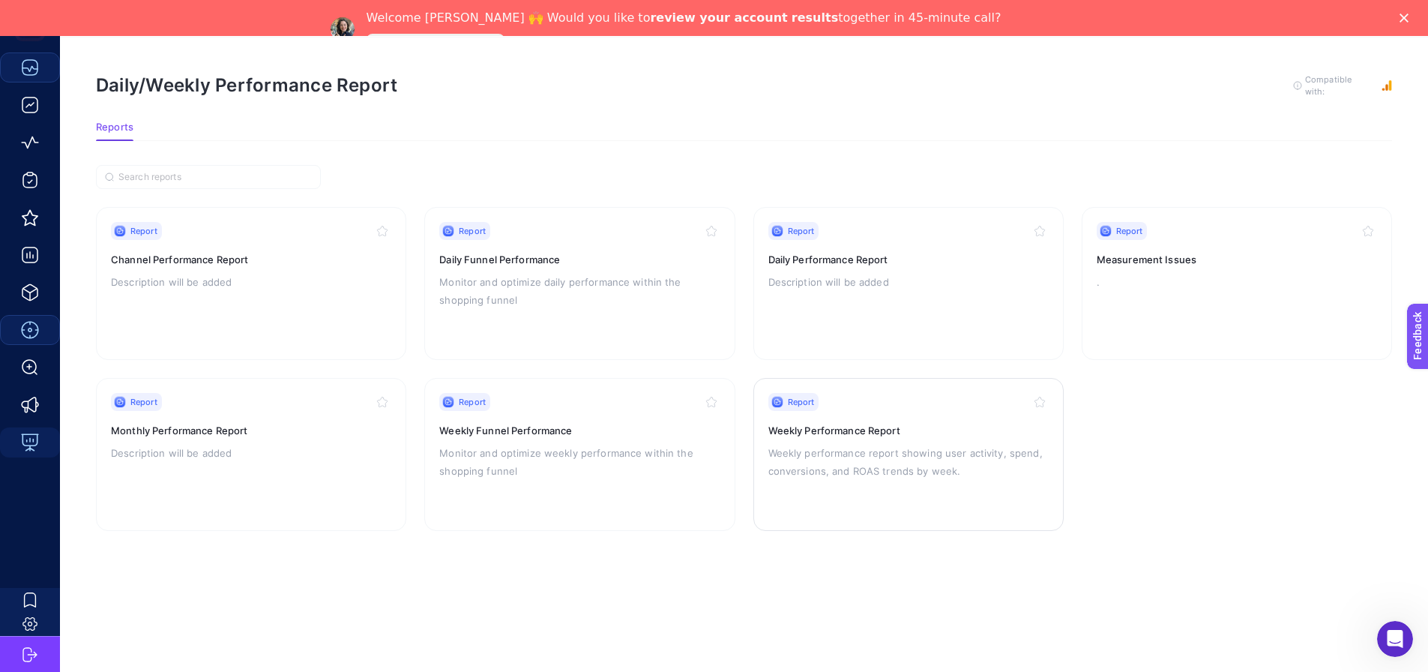
click at [875, 393] on div "Report" at bounding box center [908, 402] width 280 height 18
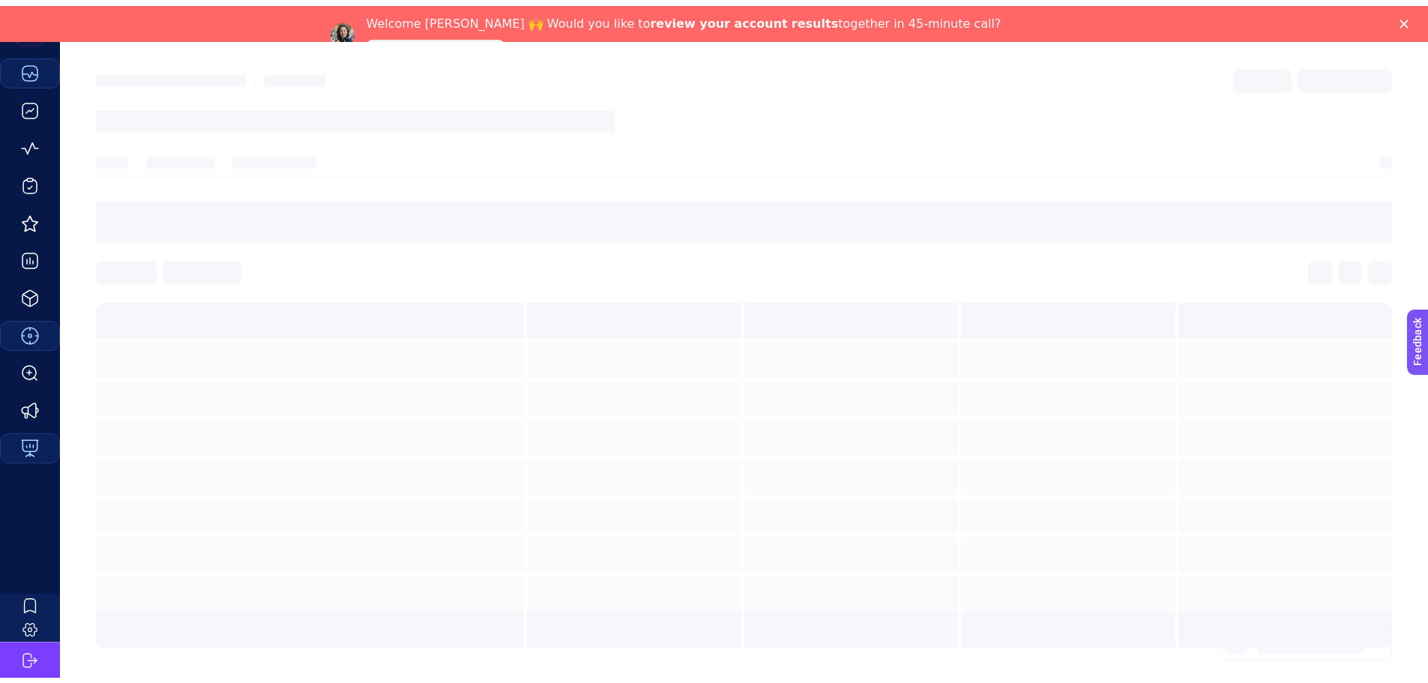
scroll to position [36, 0]
